Goal: Task Accomplishment & Management: Complete application form

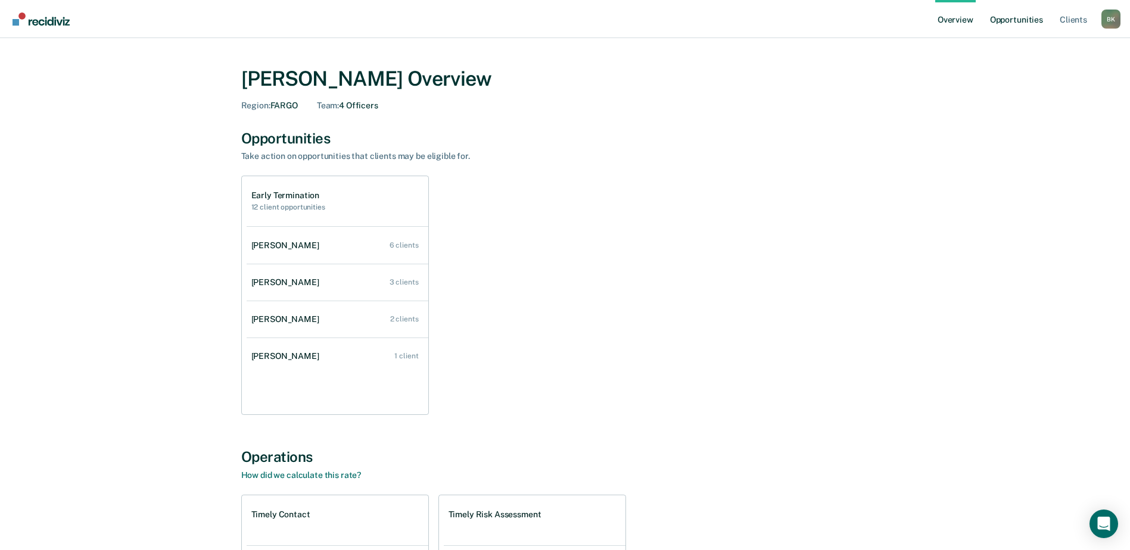
click at [1015, 18] on link "Opportunities" at bounding box center [1016, 19] width 58 height 38
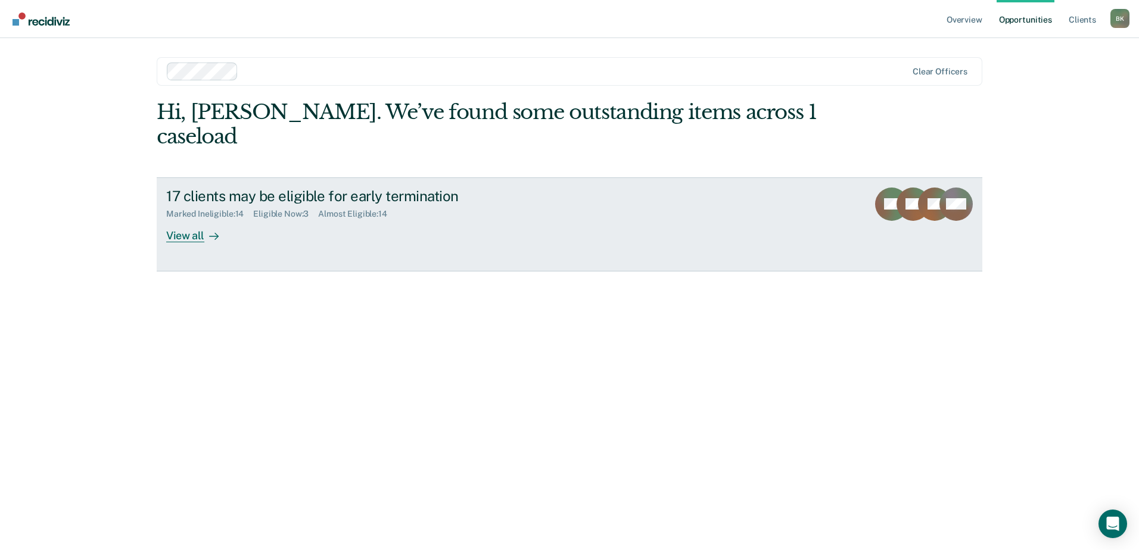
click at [194, 219] on div "View all" at bounding box center [199, 230] width 67 height 23
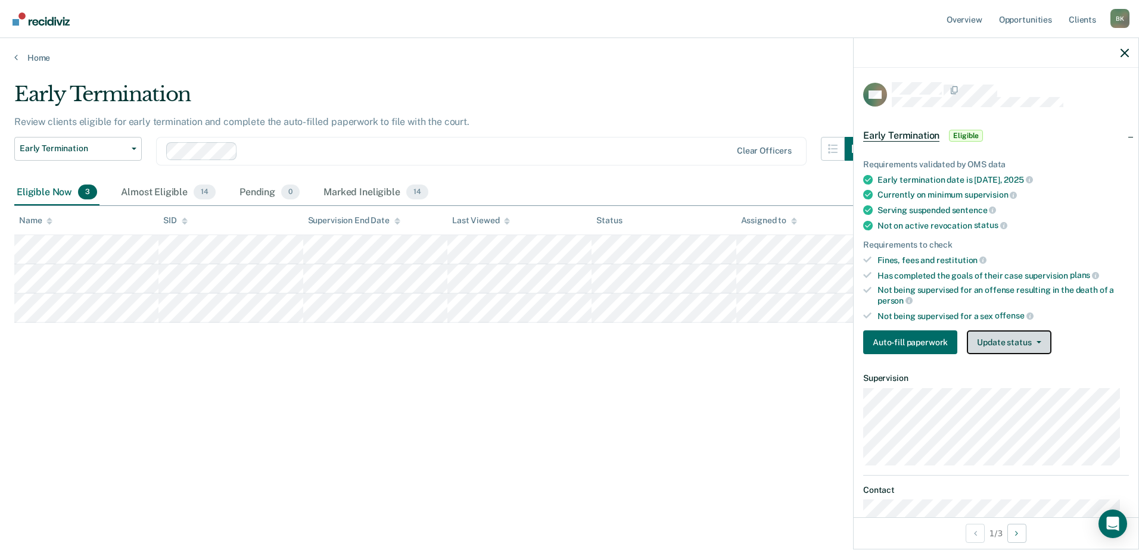
click at [999, 344] on button "Update status" at bounding box center [1008, 342] width 84 height 24
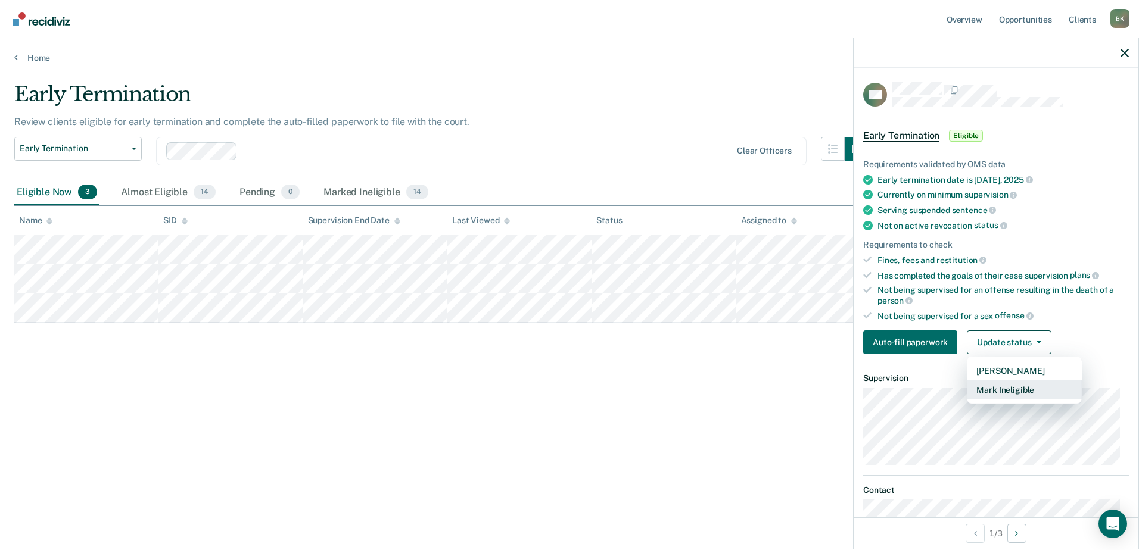
click at [994, 387] on button "Mark Ineligible" at bounding box center [1023, 389] width 115 height 19
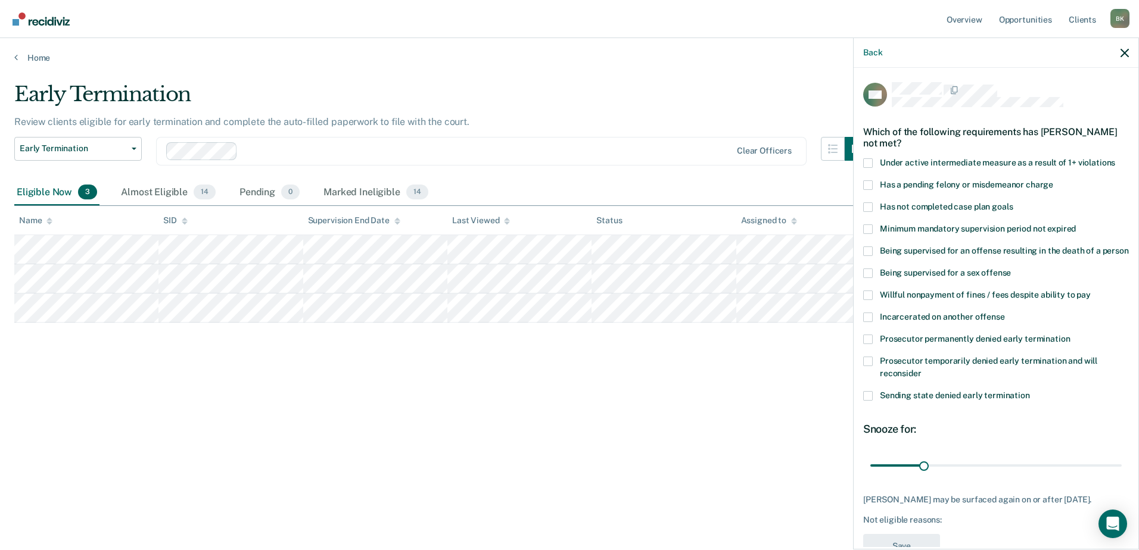
click at [875, 303] on label "Willful nonpayment of fines / fees despite ability to pay" at bounding box center [996, 297] width 266 height 13
click at [1090, 291] on input "Willful nonpayment of fines / fees despite ability to pay" at bounding box center [1090, 291] width 0 height 0
drag, startPoint x: 925, startPoint y: 476, endPoint x: 1044, endPoint y: 475, distance: 119.1
click at [1044, 475] on input "range" at bounding box center [995, 465] width 251 height 21
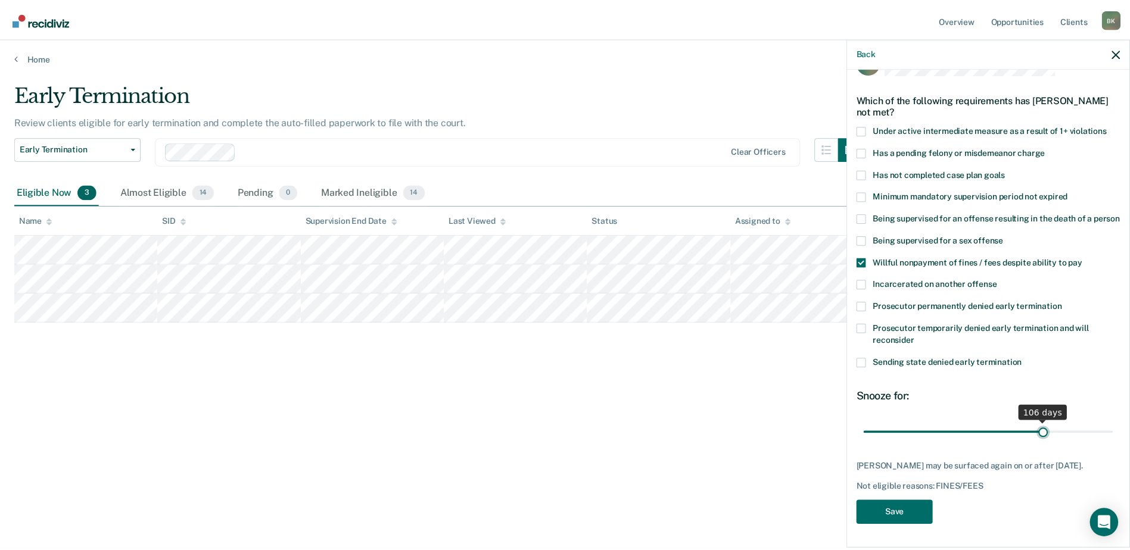
scroll to position [44, 0]
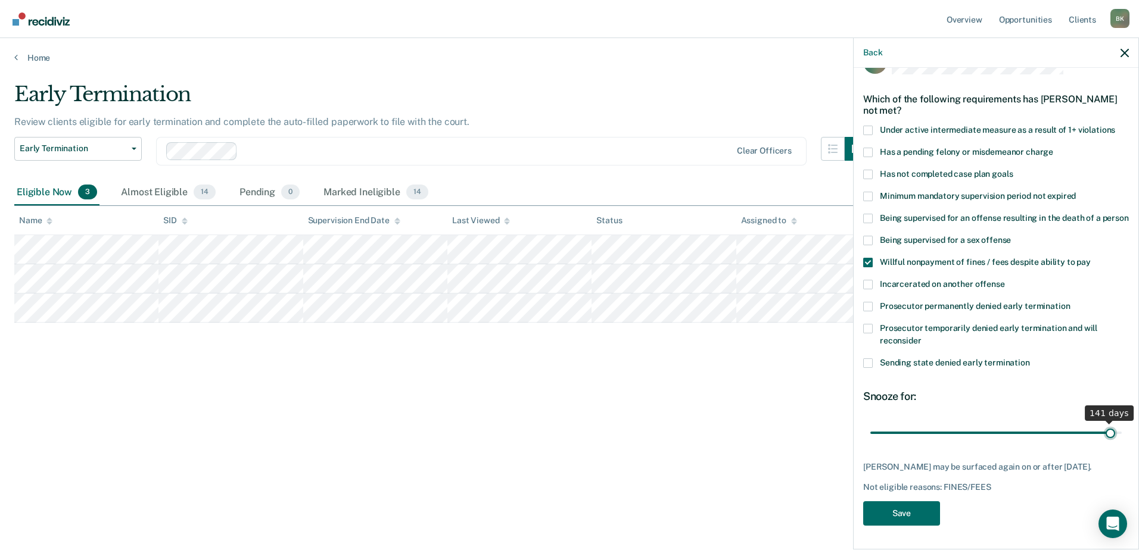
drag, startPoint x: 1045, startPoint y: 433, endPoint x: 1102, endPoint y: 432, distance: 56.6
type input "141"
click at [1102, 432] on input "range" at bounding box center [995, 432] width 251 height 21
click at [912, 517] on button "Save" at bounding box center [901, 513] width 77 height 24
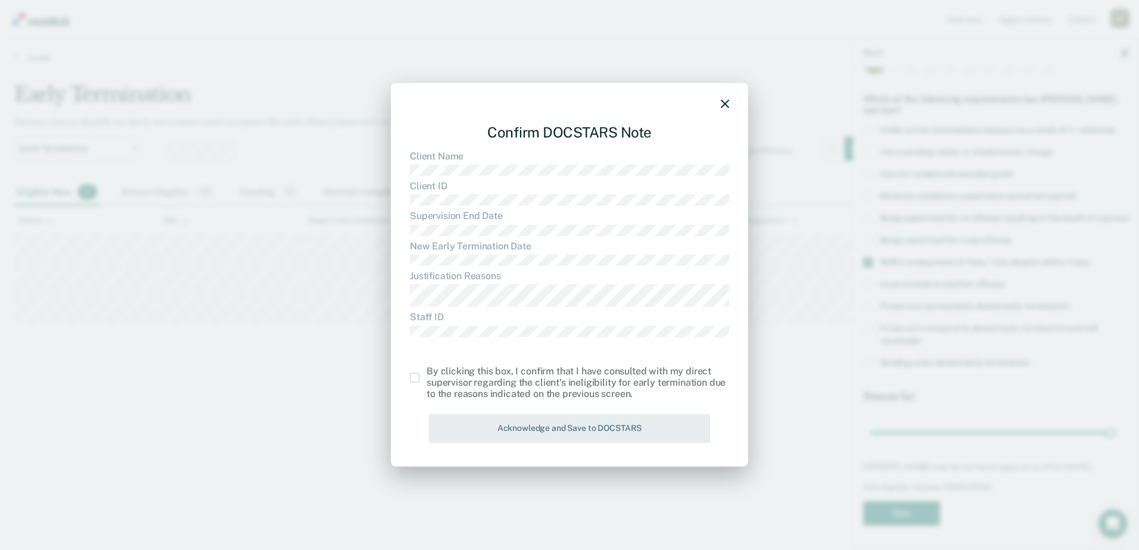
click at [415, 378] on span at bounding box center [415, 378] width 10 height 10
click at [426, 373] on input "checkbox" at bounding box center [426, 373] width 0 height 0
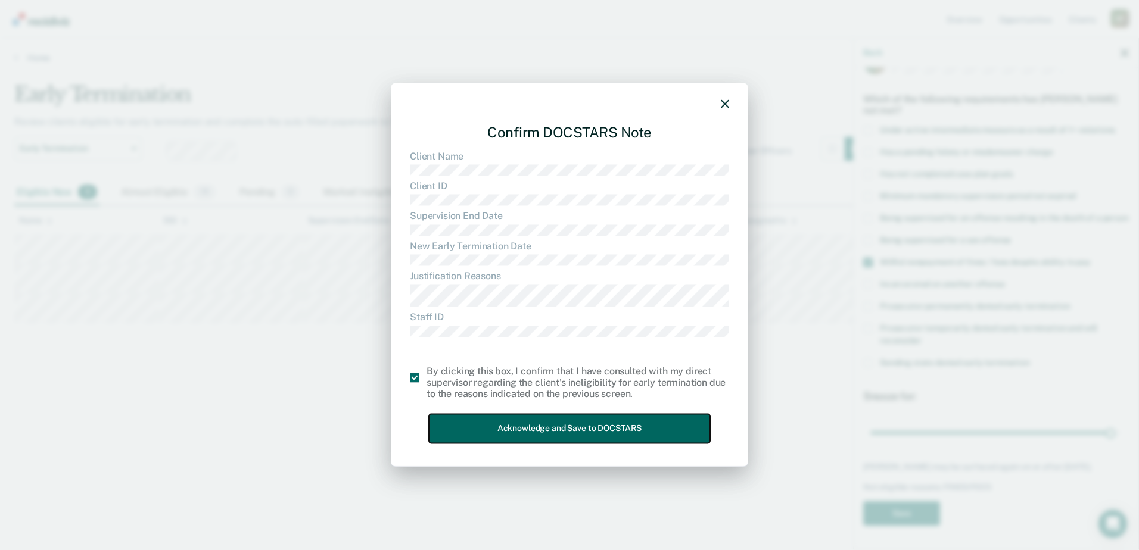
click at [456, 424] on button "Acknowledge and Save to DOCSTARS" at bounding box center [569, 428] width 281 height 29
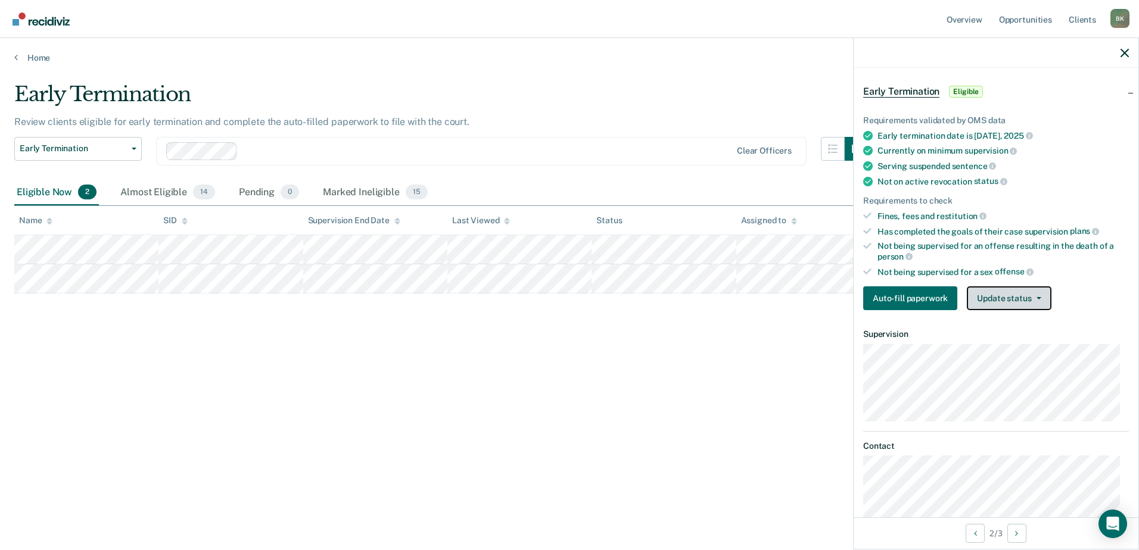
click at [993, 298] on button "Update status" at bounding box center [1008, 298] width 84 height 24
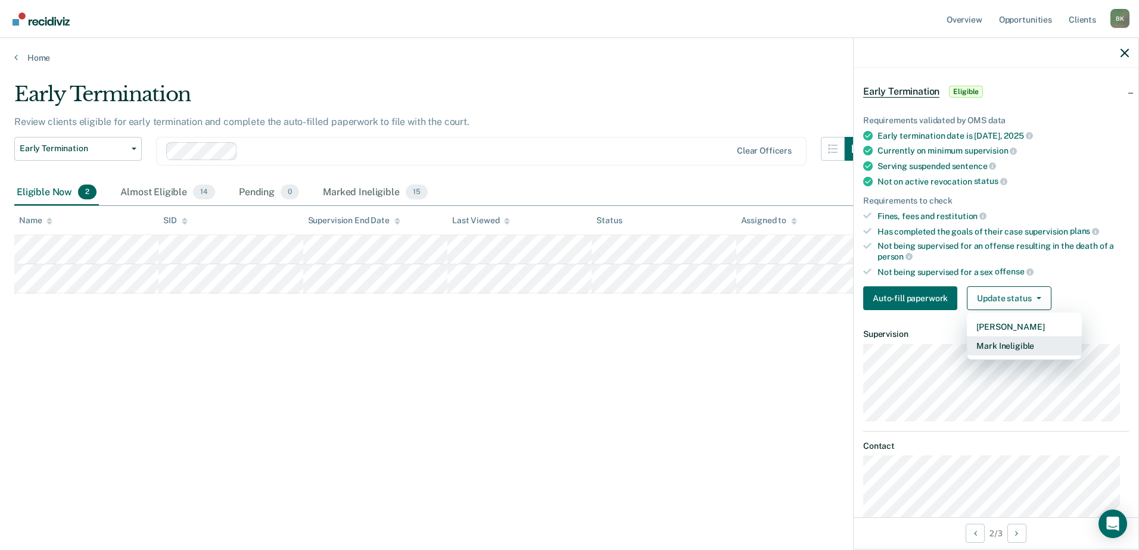
click at [993, 341] on button "Mark Ineligible" at bounding box center [1023, 345] width 115 height 19
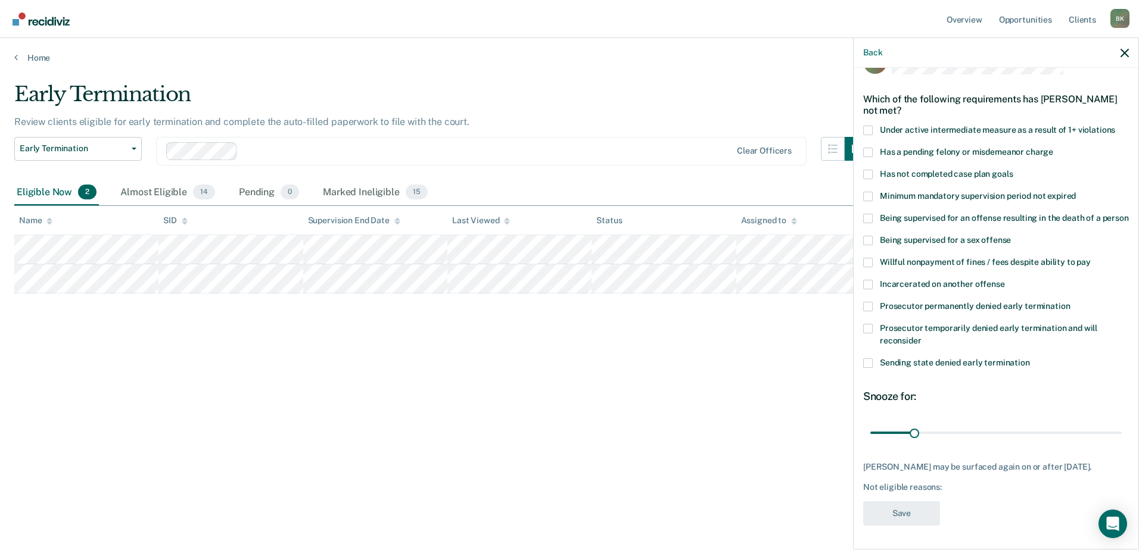
click at [871, 261] on span at bounding box center [868, 263] width 10 height 10
click at [1090, 258] on input "Willful nonpayment of fines / fees despite ability to pay" at bounding box center [1090, 258] width 0 height 0
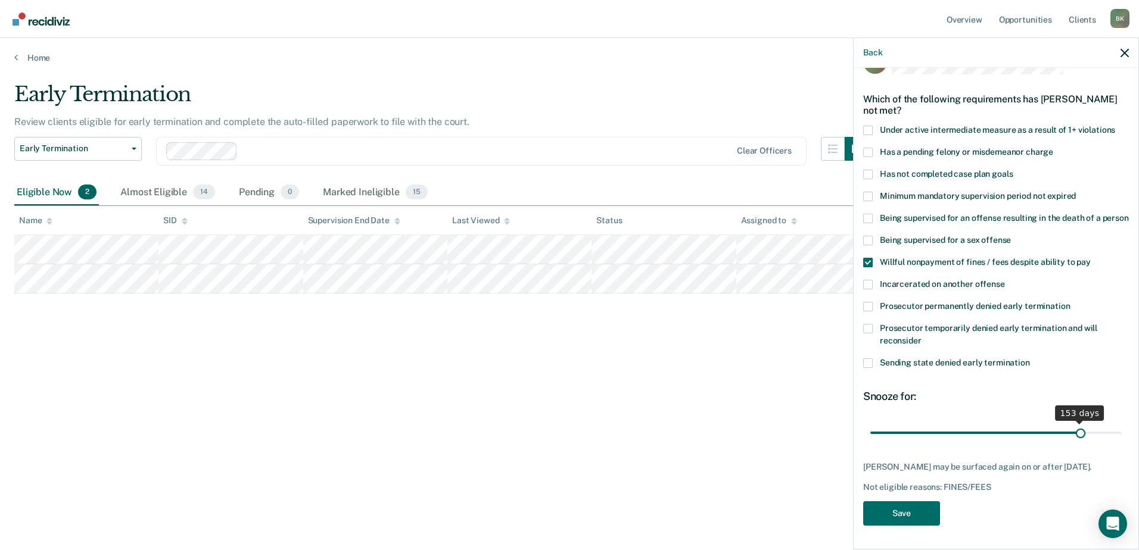
drag, startPoint x: 913, startPoint y: 434, endPoint x: 1072, endPoint y: 434, distance: 159.0
type input "153"
click at [1072, 434] on input "range" at bounding box center [995, 432] width 251 height 21
click at [905, 526] on button "Save" at bounding box center [901, 513] width 77 height 24
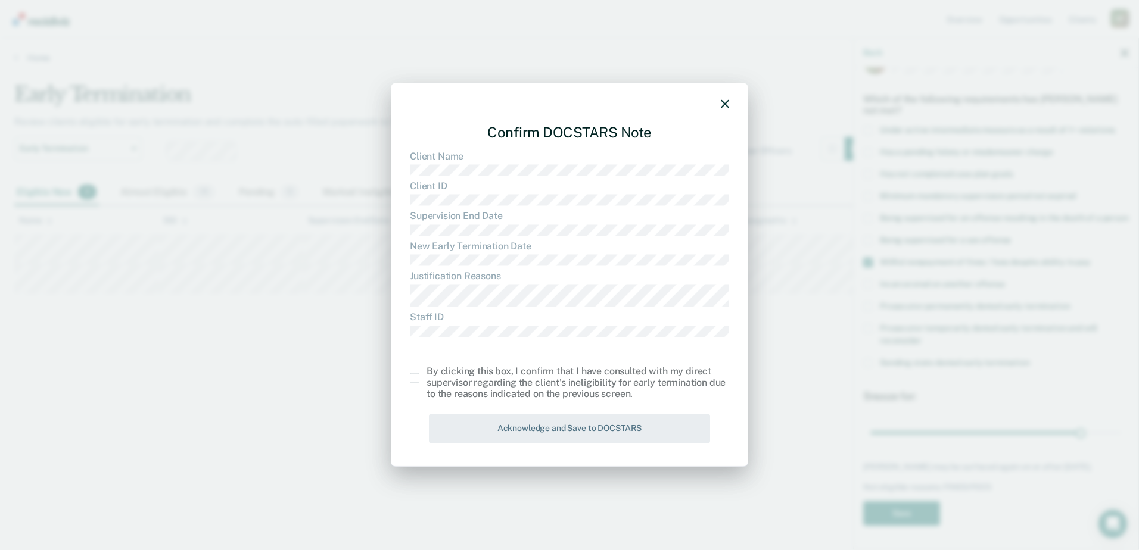
click at [415, 380] on span at bounding box center [415, 378] width 10 height 10
click at [426, 373] on input "checkbox" at bounding box center [426, 373] width 0 height 0
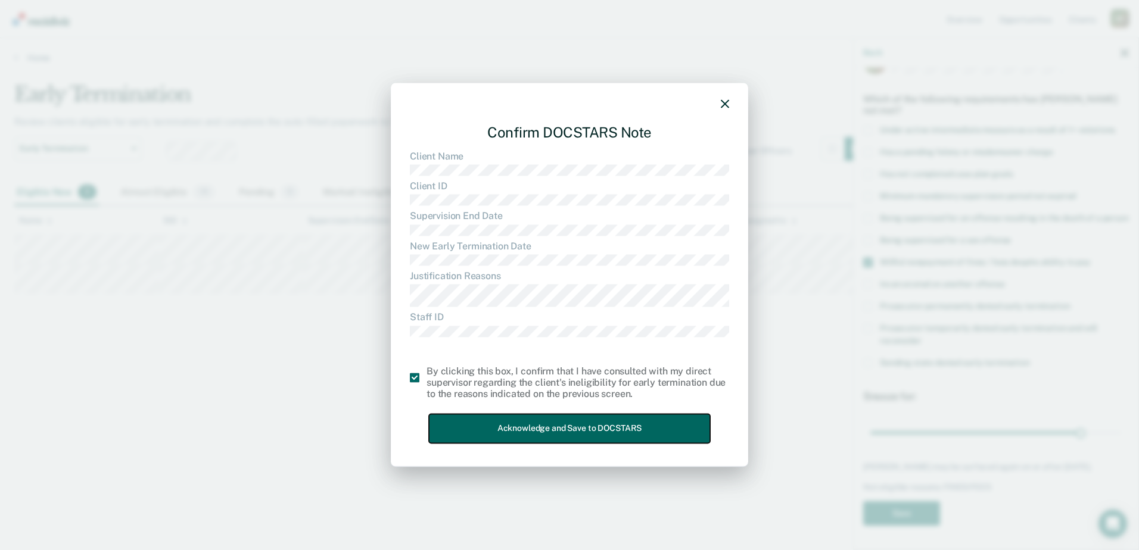
click at [448, 423] on button "Acknowledge and Save to DOCSTARS" at bounding box center [569, 428] width 281 height 29
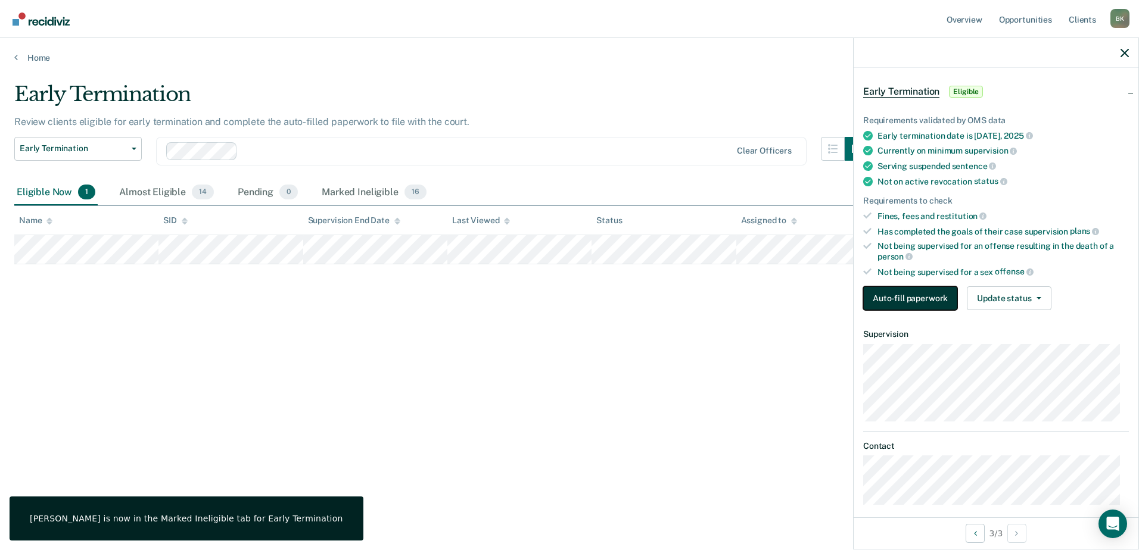
click at [905, 297] on button "Auto-fill paperwork" at bounding box center [910, 298] width 94 height 24
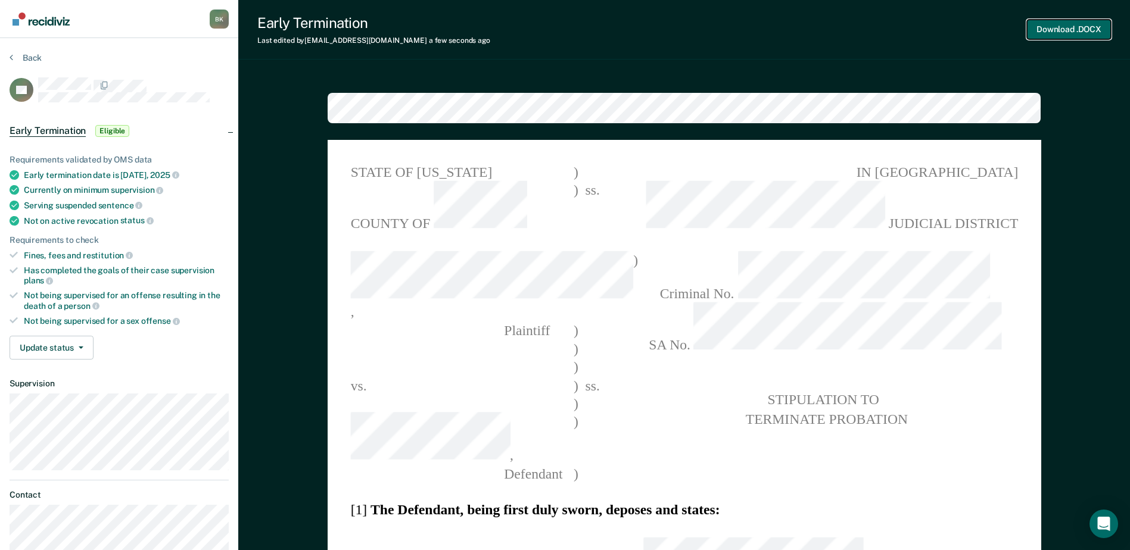
click at [1060, 30] on button "Download .DOCX" at bounding box center [1069, 30] width 84 height 20
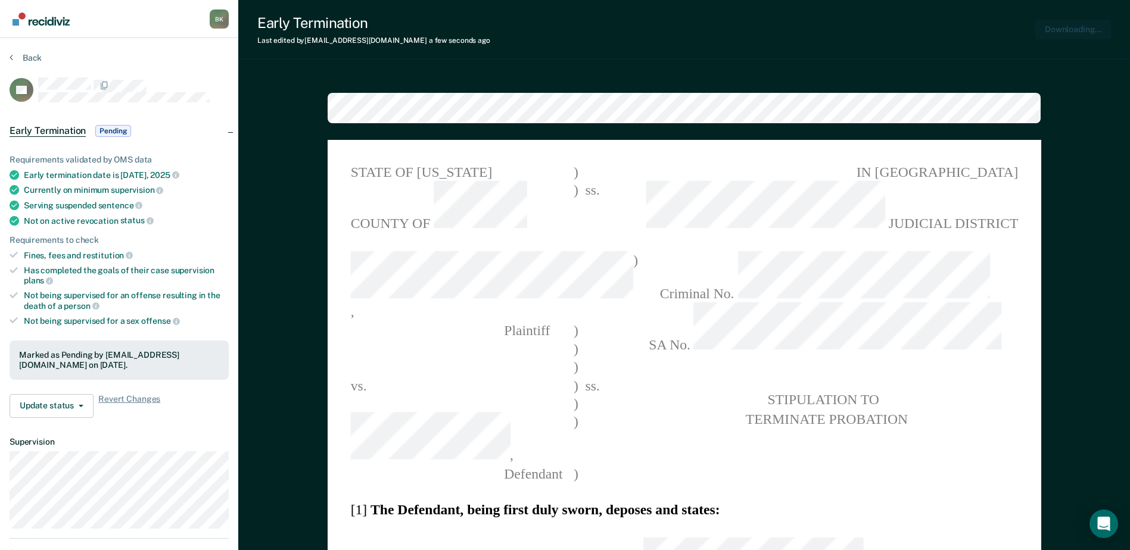
type textarea "x"
